Goal: Task Accomplishment & Management: Use online tool/utility

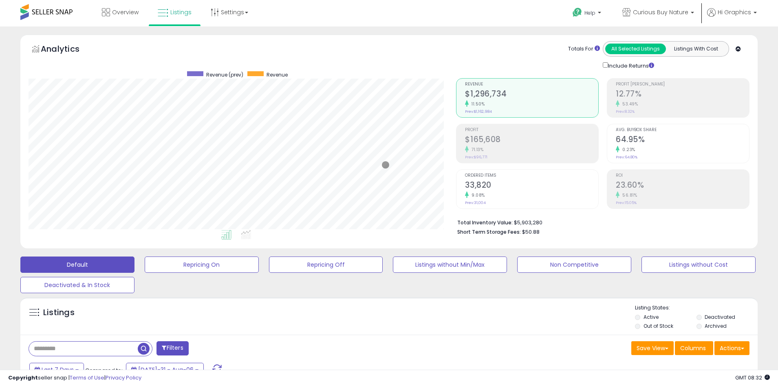
scroll to position [167, 428]
click at [662, 12] on span "Curious Buy Nature" at bounding box center [660, 12] width 55 height 8
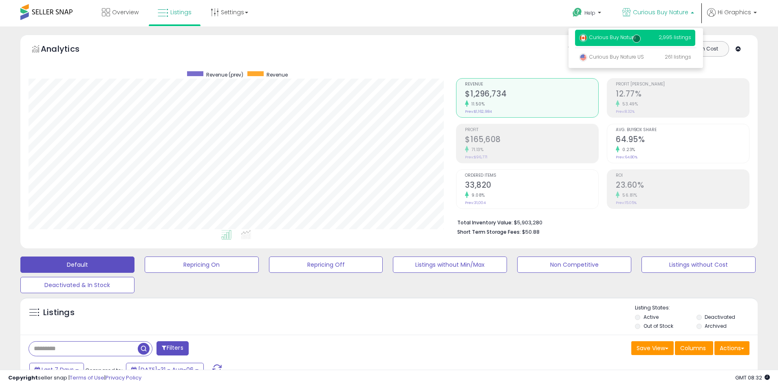
click at [636, 39] on p "Curious Buy Nature 2,995 listings" at bounding box center [635, 38] width 120 height 16
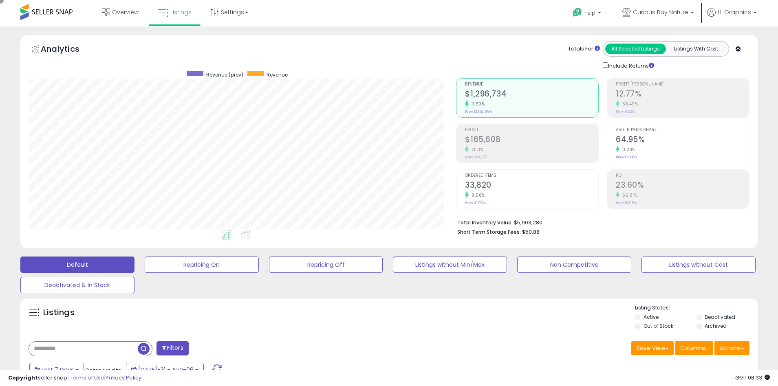
scroll to position [155, 0]
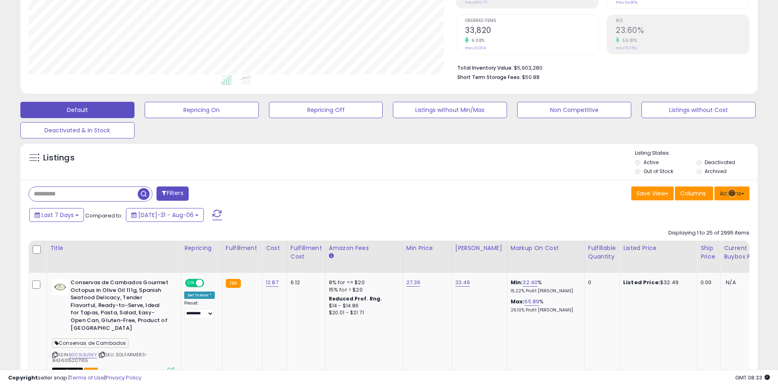
click at [732, 193] on button "Actions" at bounding box center [731, 194] width 35 height 14
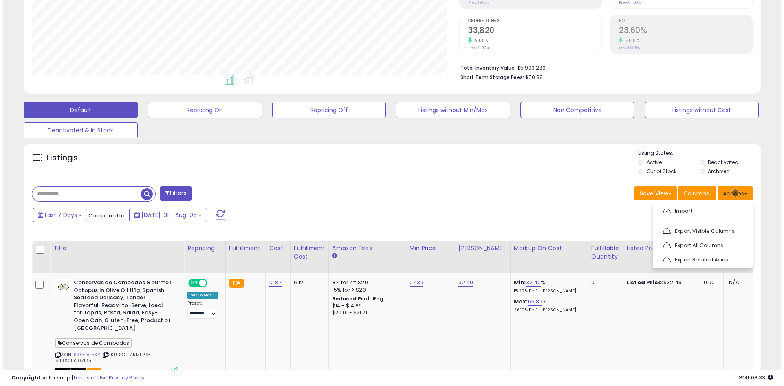
scroll to position [172, 0]
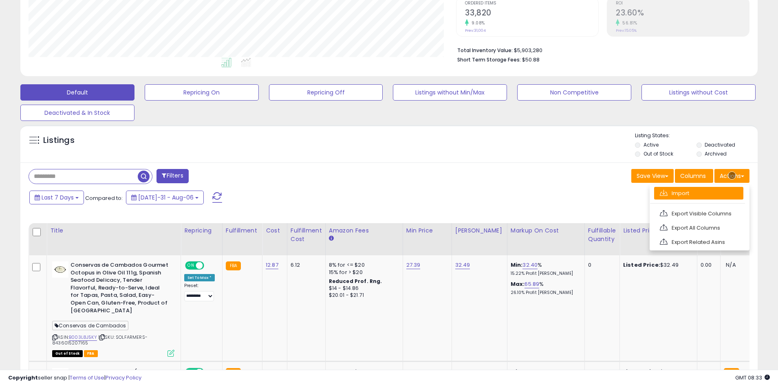
click at [698, 193] on link "Import" at bounding box center [698, 193] width 89 height 13
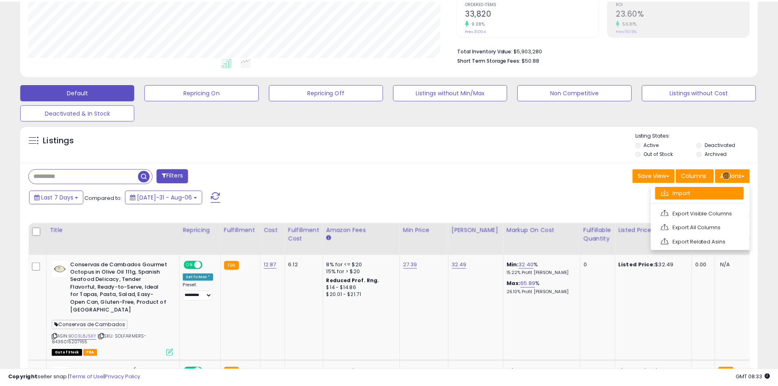
scroll to position [167, 431]
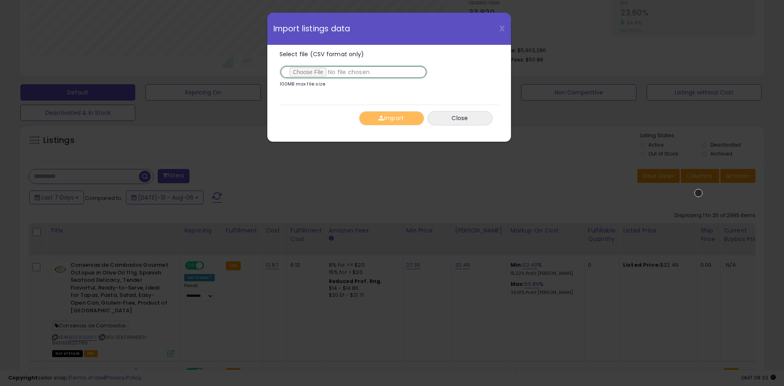
click at [352, 72] on input "Select file (CSV format only)" at bounding box center [354, 72] width 148 height 14
type input "**********"
click at [391, 118] on button "Import" at bounding box center [391, 118] width 65 height 14
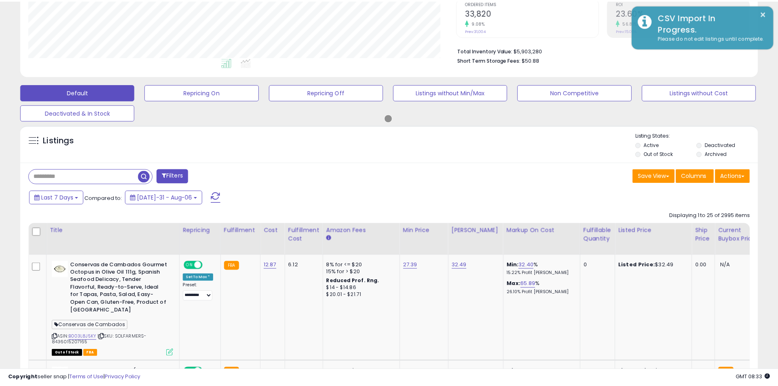
scroll to position [407271, 407010]
